Goal: Transaction & Acquisition: Purchase product/service

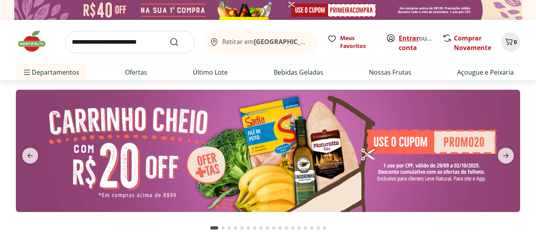
click at [402, 38] on link "Entrar" at bounding box center [409, 38] width 20 height 9
click at [104, 45] on input "search" at bounding box center [130, 42] width 130 height 22
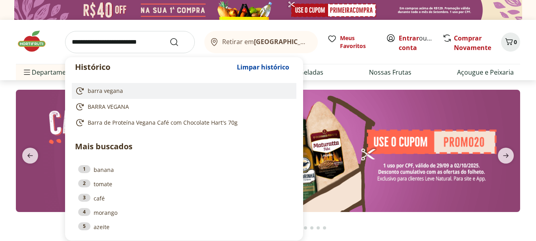
click at [109, 95] on link "barra vegana" at bounding box center [182, 91] width 215 height 10
type input "**********"
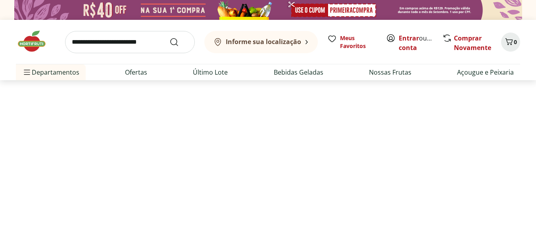
select select "**********"
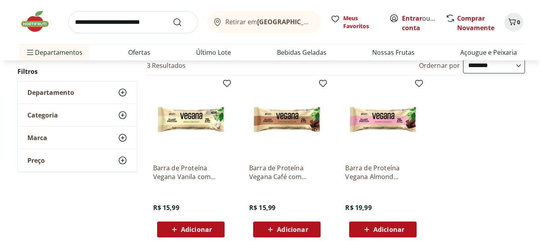
scroll to position [146, 0]
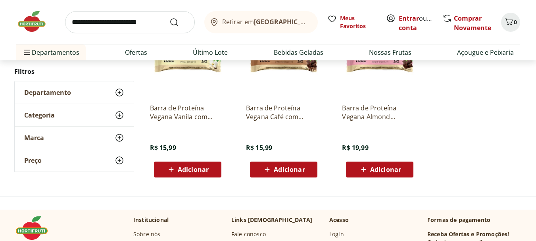
click at [276, 167] on span "Adicionar" at bounding box center [289, 169] width 31 height 6
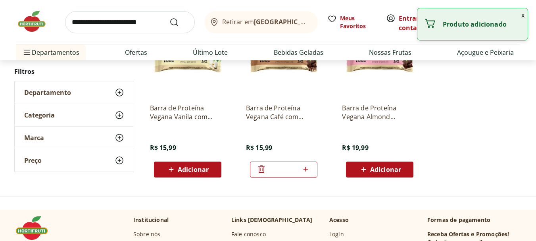
click at [307, 171] on icon at bounding box center [306, 169] width 10 height 10
type input "*"
click at [379, 168] on span "Adicionar" at bounding box center [385, 169] width 31 height 6
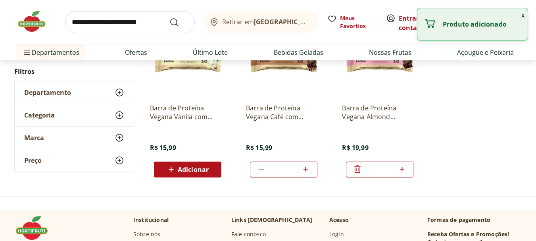
click at [401, 169] on icon at bounding box center [402, 169] width 10 height 10
type input "*"
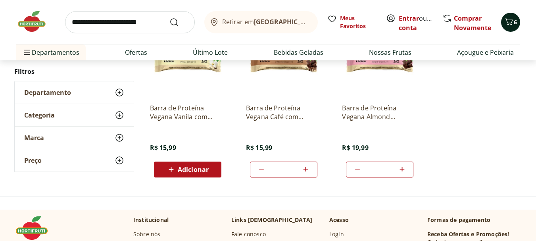
click at [514, 21] on span "6" at bounding box center [515, 22] width 3 height 8
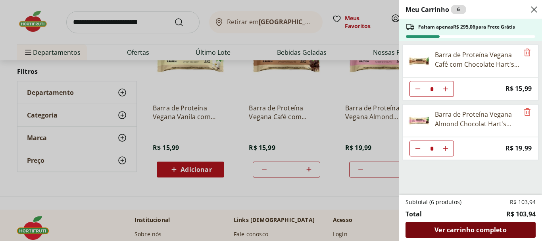
click at [465, 232] on span "Ver carrinho completo" at bounding box center [471, 230] width 72 height 6
